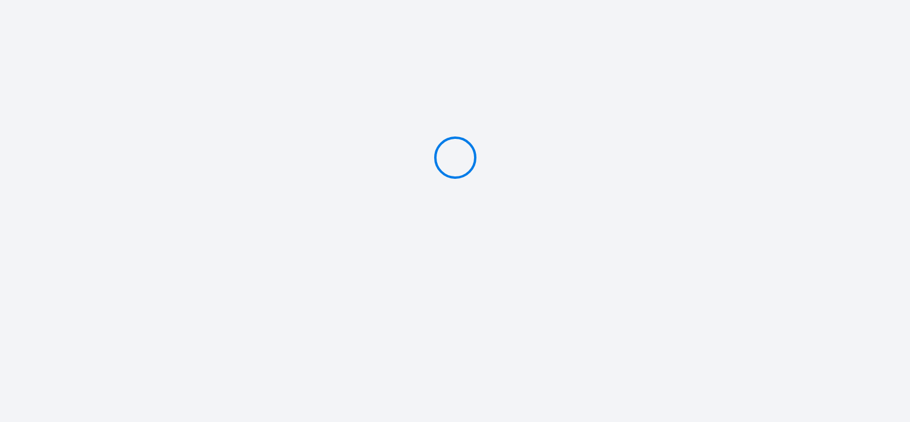
type input "Deposit 500 €"
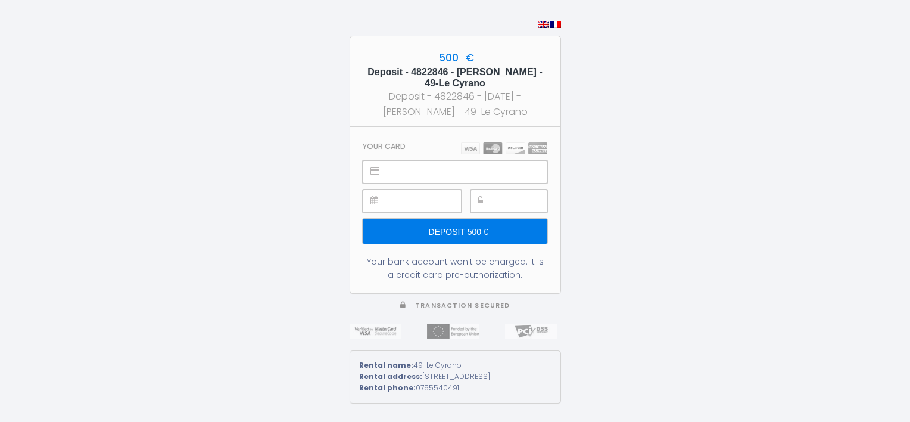
click at [437, 226] on input "Deposit 500 €" at bounding box center [455, 230] width 184 height 25
